Goal: Information Seeking & Learning: Learn about a topic

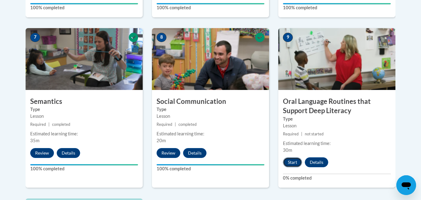
click at [289, 159] on button "Start" at bounding box center [292, 162] width 19 height 10
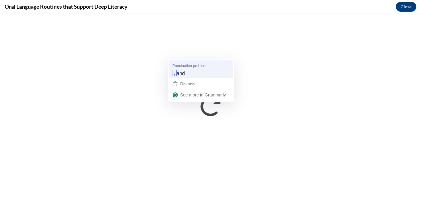
click at [176, 66] on span "Punctuation problem" at bounding box center [190, 66] width 34 height 6
